Goal: Transaction & Acquisition: Purchase product/service

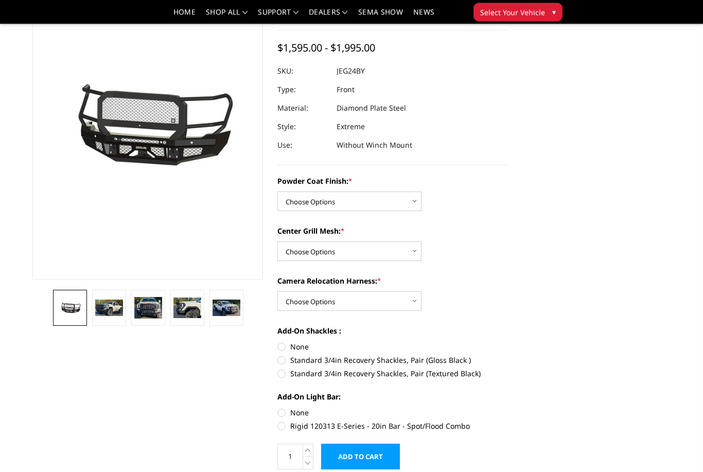
scroll to position [81, 0]
click at [108, 315] on img at bounding box center [109, 308] width 28 height 16
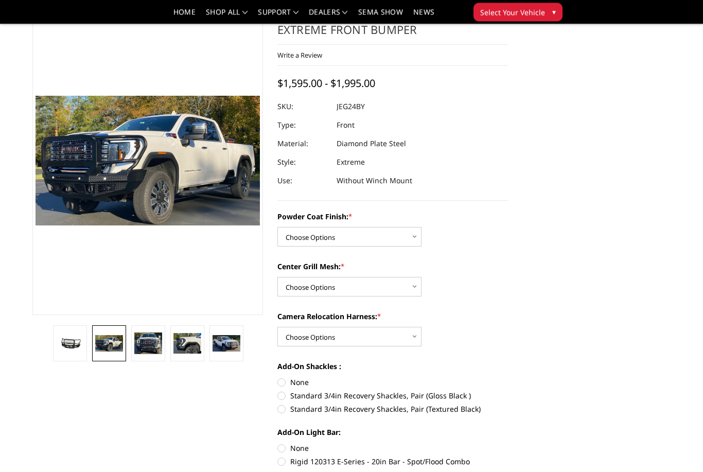
scroll to position [44, 0]
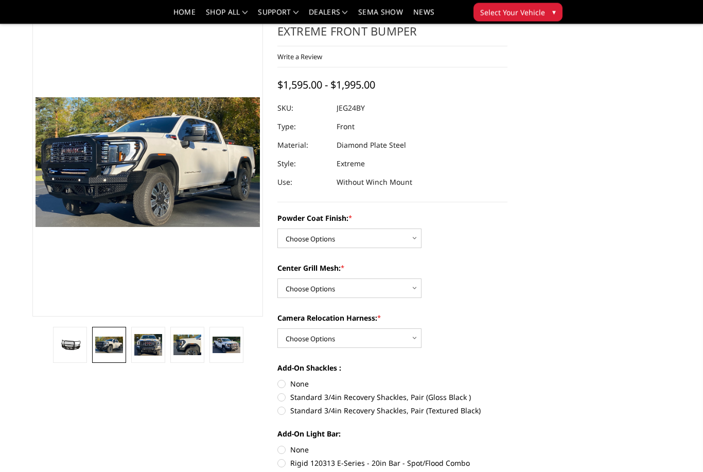
click at [148, 350] on img at bounding box center [148, 346] width 28 height 22
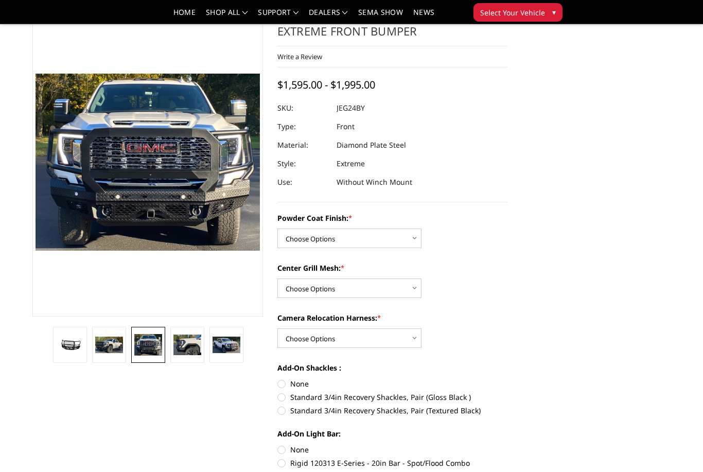
click at [183, 346] on img at bounding box center [188, 345] width 28 height 21
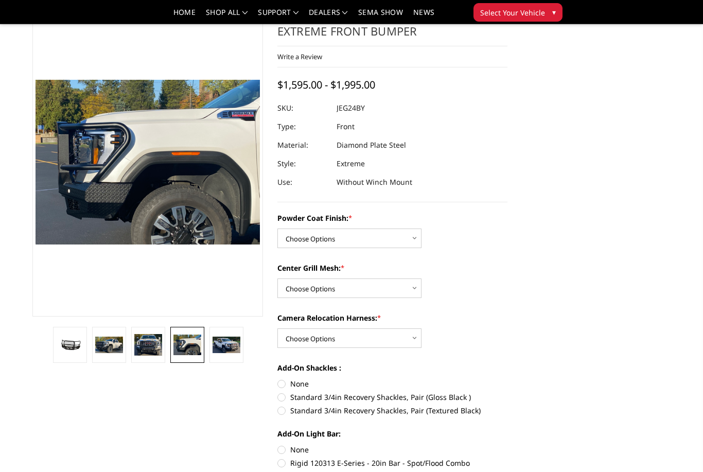
click at [233, 348] on img at bounding box center [227, 345] width 28 height 17
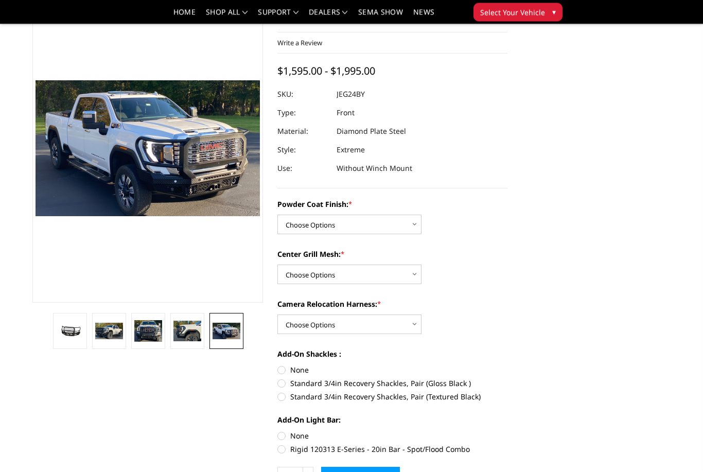
scroll to position [60, 0]
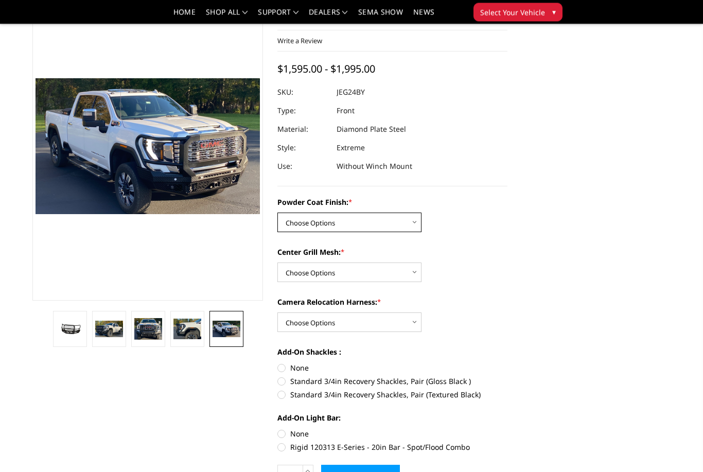
click at [415, 218] on select "Choose Options Bare Metal Gloss Black Powder Coat Textured Black Powder Coat" at bounding box center [350, 223] width 144 height 20
select select "3285"
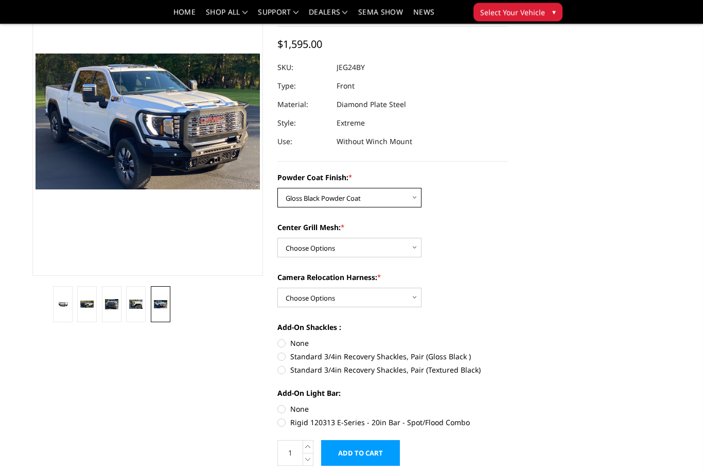
scroll to position [85, 0]
click at [409, 238] on select "Choose Options WITH Expanded Metal in Center Grill WITHOUT Expanded Metal in Ce…" at bounding box center [350, 248] width 144 height 20
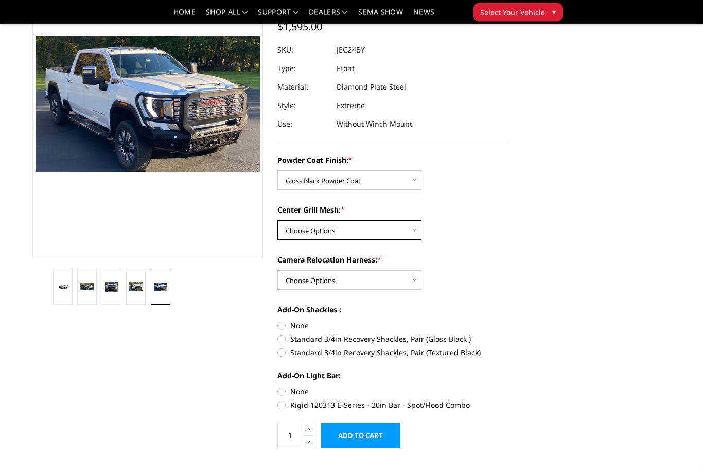
scroll to position [102, 0]
click at [408, 227] on select "Choose Options WITH Expanded Metal in Center Grill WITHOUT Expanded Metal in Ce…" at bounding box center [350, 230] width 144 height 20
select select "3288"
click at [406, 281] on select "Choose Options WITH Camera Relocation Harness WITHOUT Camera Relocation Harness" at bounding box center [350, 280] width 144 height 20
select select "3289"
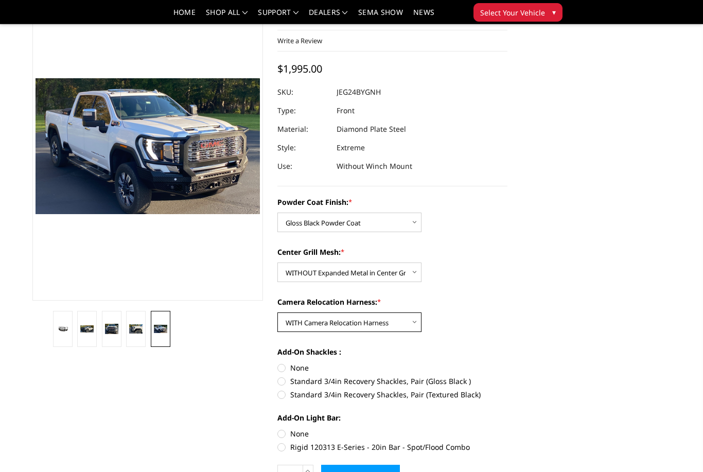
scroll to position [0, 0]
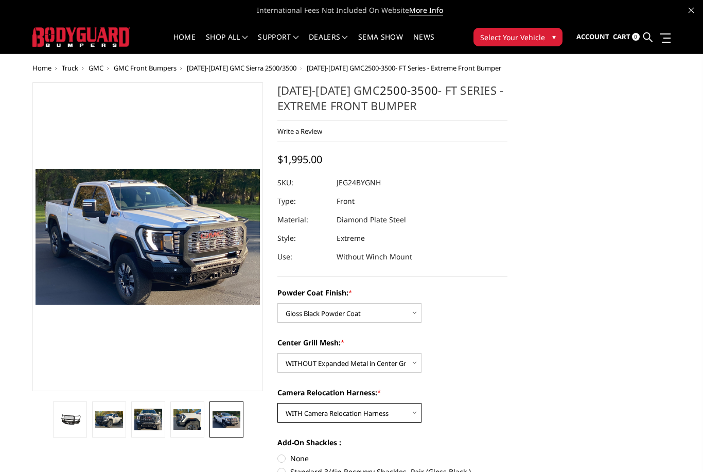
click at [109, 422] on img at bounding box center [109, 419] width 28 height 16
